Goal: Download file/media

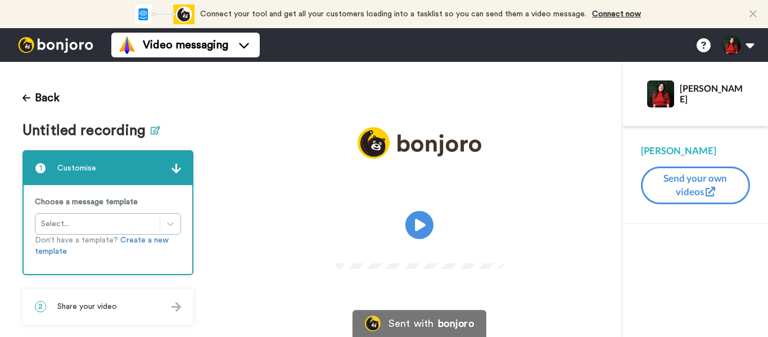
click at [156, 132] on icon at bounding box center [156, 130] width 10 height 8
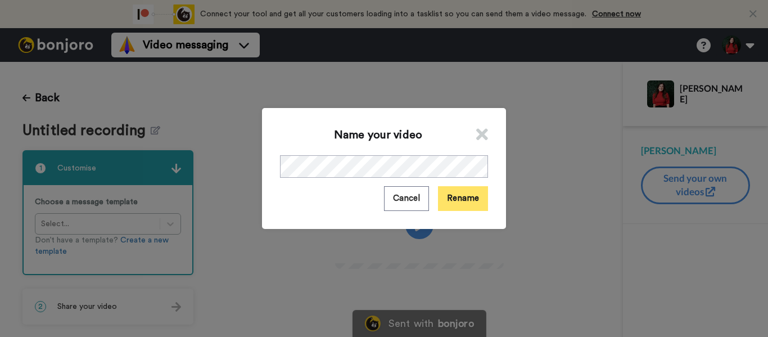
click at [462, 199] on button "Rename" at bounding box center [463, 198] width 50 height 24
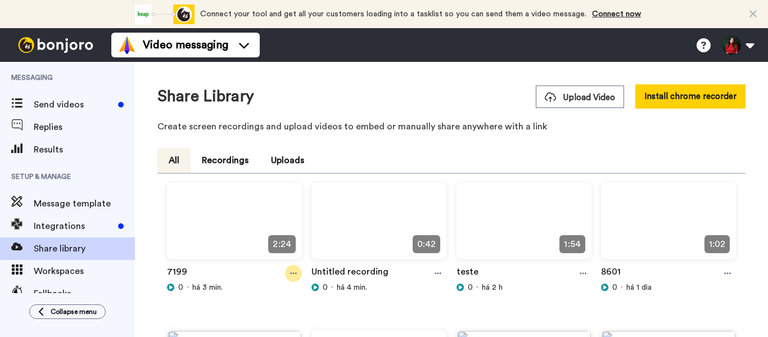
click at [294, 273] on icon at bounding box center [293, 274] width 7 height 2
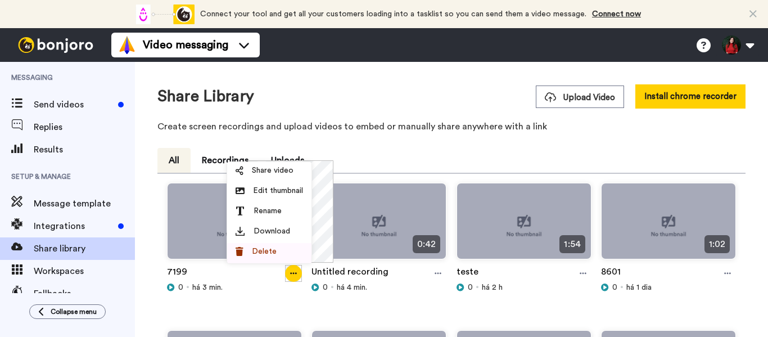
click at [266, 230] on span "Download" at bounding box center [272, 231] width 37 height 11
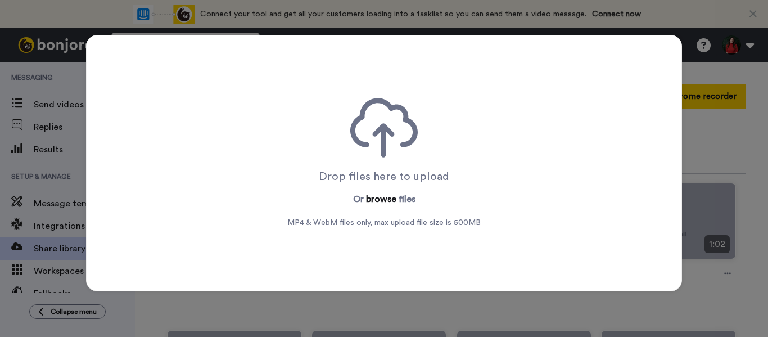
click at [370, 200] on button "browse" at bounding box center [381, 199] width 30 height 14
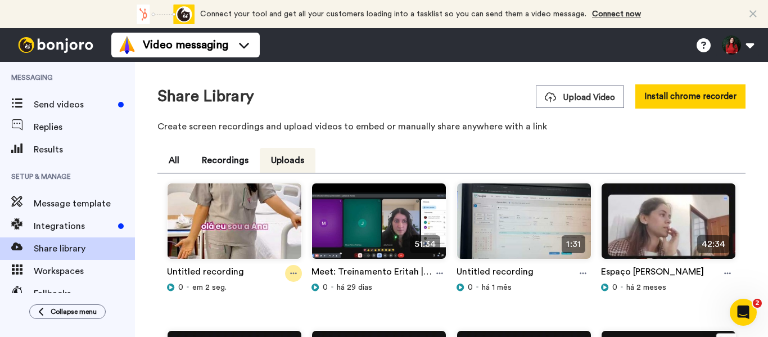
click at [287, 271] on div at bounding box center [293, 273] width 17 height 17
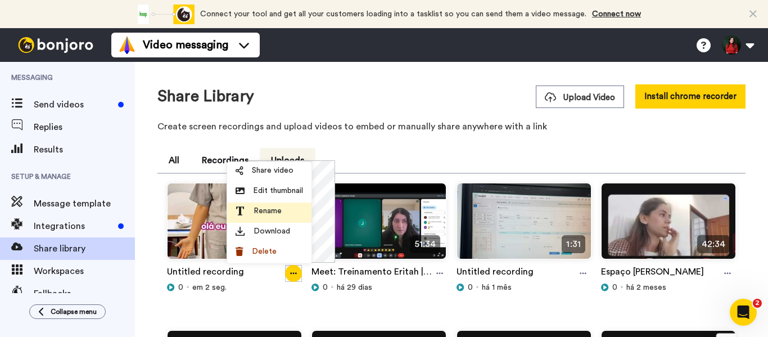
click at [277, 211] on span "Rename" at bounding box center [268, 210] width 28 height 11
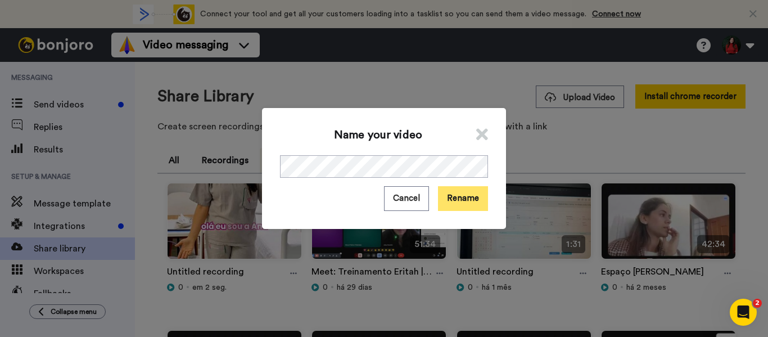
click at [455, 208] on button "Rename" at bounding box center [463, 198] width 50 height 24
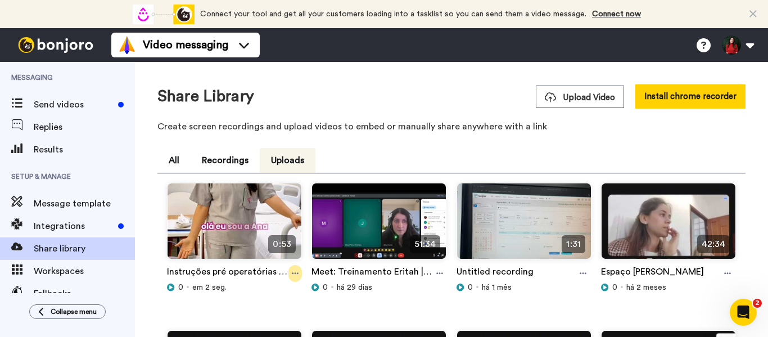
click at [292, 277] on icon at bounding box center [295, 273] width 7 height 8
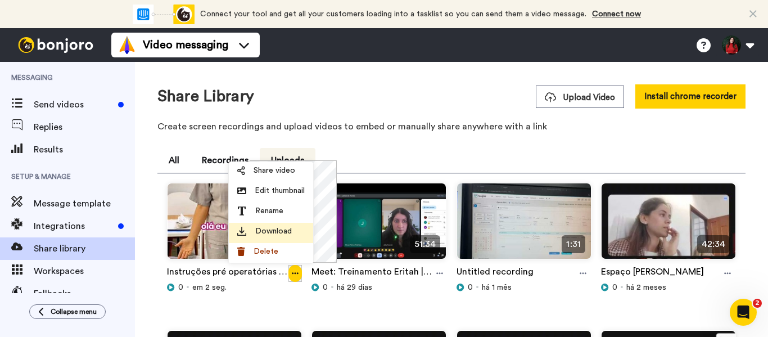
click at [271, 231] on span "Download" at bounding box center [273, 231] width 37 height 11
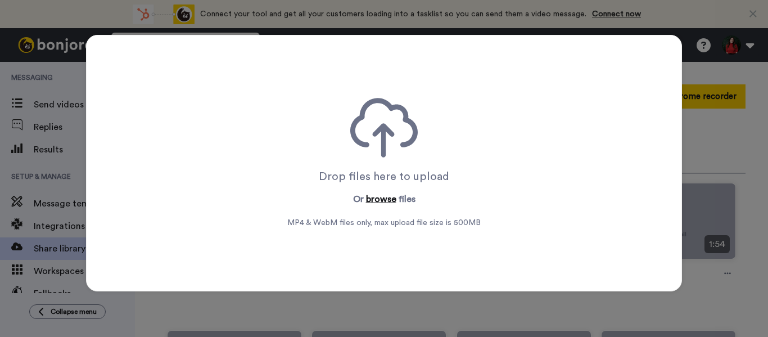
click at [380, 203] on button "browse" at bounding box center [381, 199] width 30 height 14
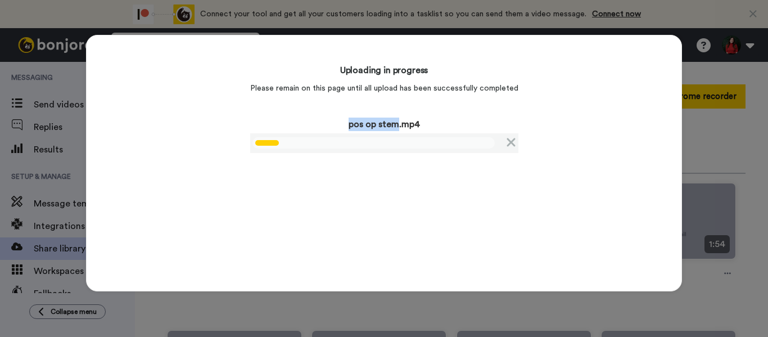
copy p "pos op stem"
drag, startPoint x: 394, startPoint y: 126, endPoint x: 340, endPoint y: 128, distance: 53.5
click at [340, 128] on p "pos op stem.mp4" at bounding box center [384, 125] width 268 height 14
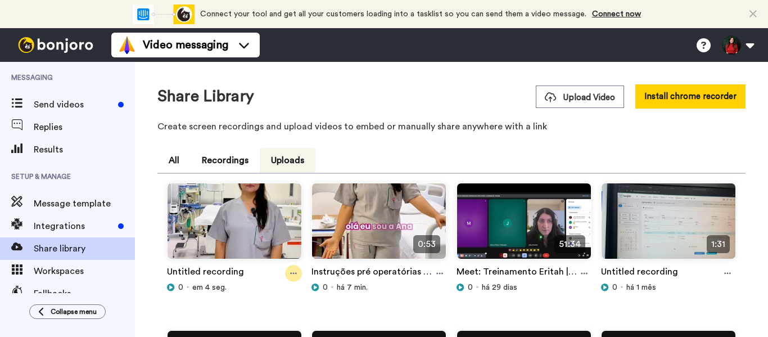
click at [293, 271] on icon at bounding box center [293, 273] width 7 height 8
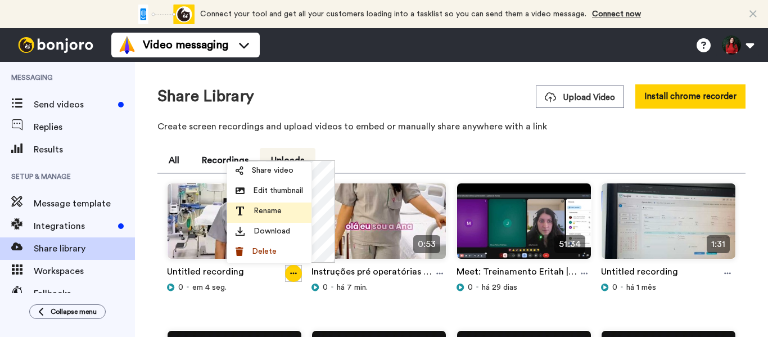
click at [255, 211] on span "Rename" at bounding box center [268, 210] width 28 height 11
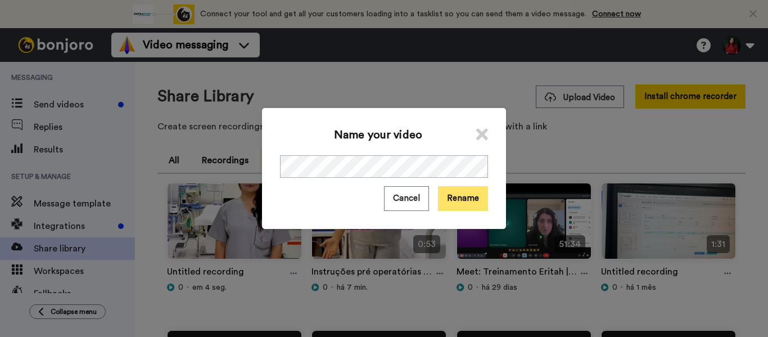
click at [447, 197] on button "Rename" at bounding box center [463, 198] width 50 height 24
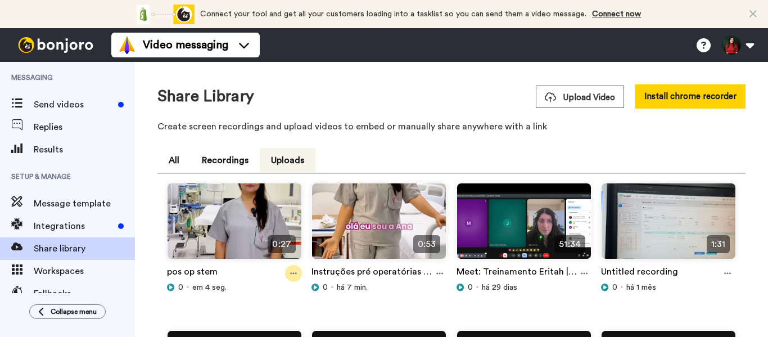
click at [287, 270] on div at bounding box center [293, 273] width 17 height 17
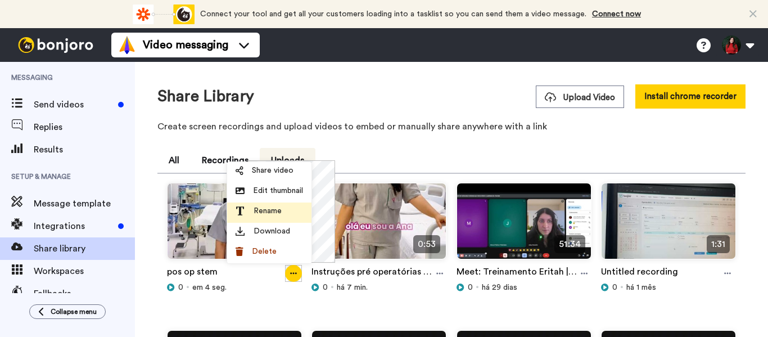
click at [265, 210] on span "Rename" at bounding box center [268, 210] width 28 height 11
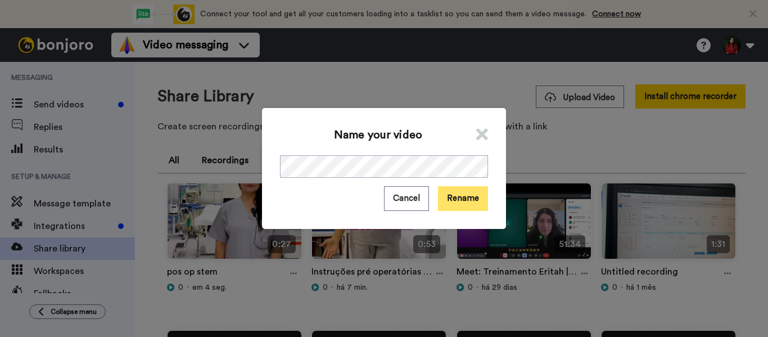
click at [458, 194] on button "Rename" at bounding box center [463, 198] width 50 height 24
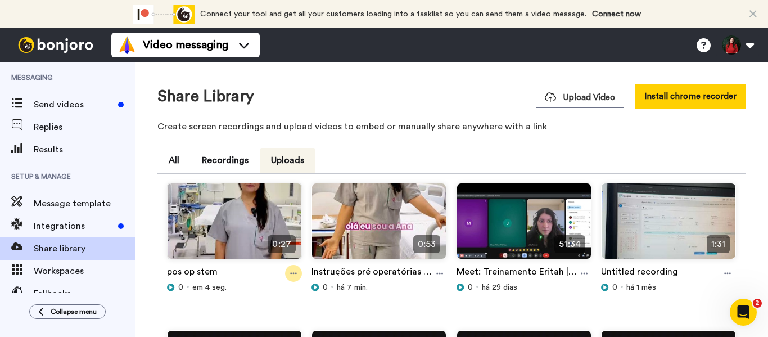
click at [293, 273] on icon at bounding box center [293, 273] width 7 height 8
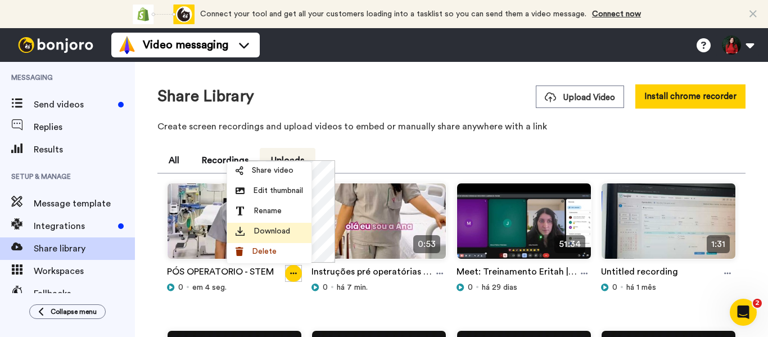
click at [251, 232] on div "Download" at bounding box center [270, 231] width 68 height 11
